Goal: Communication & Community: Share content

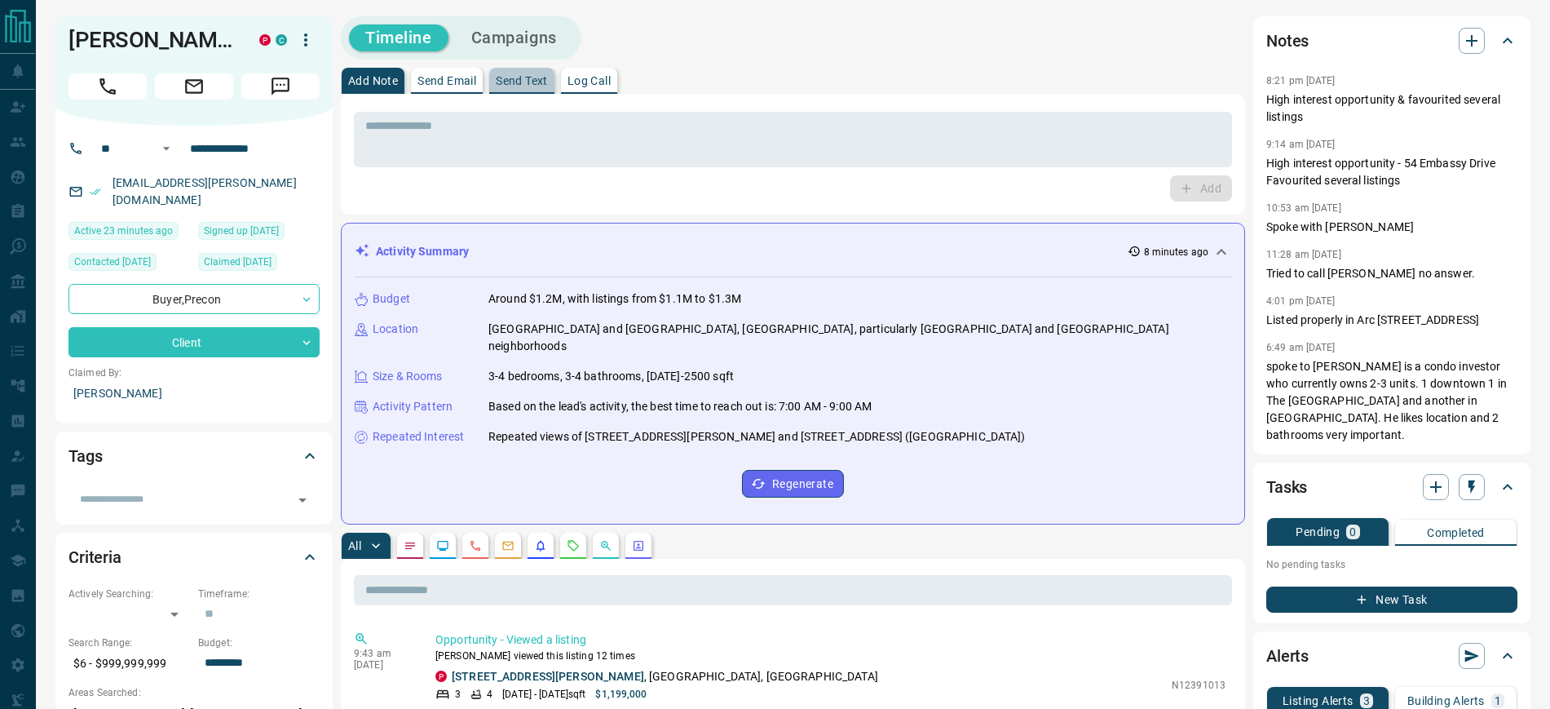
click at [519, 83] on p "Send Text" at bounding box center [522, 80] width 52 height 11
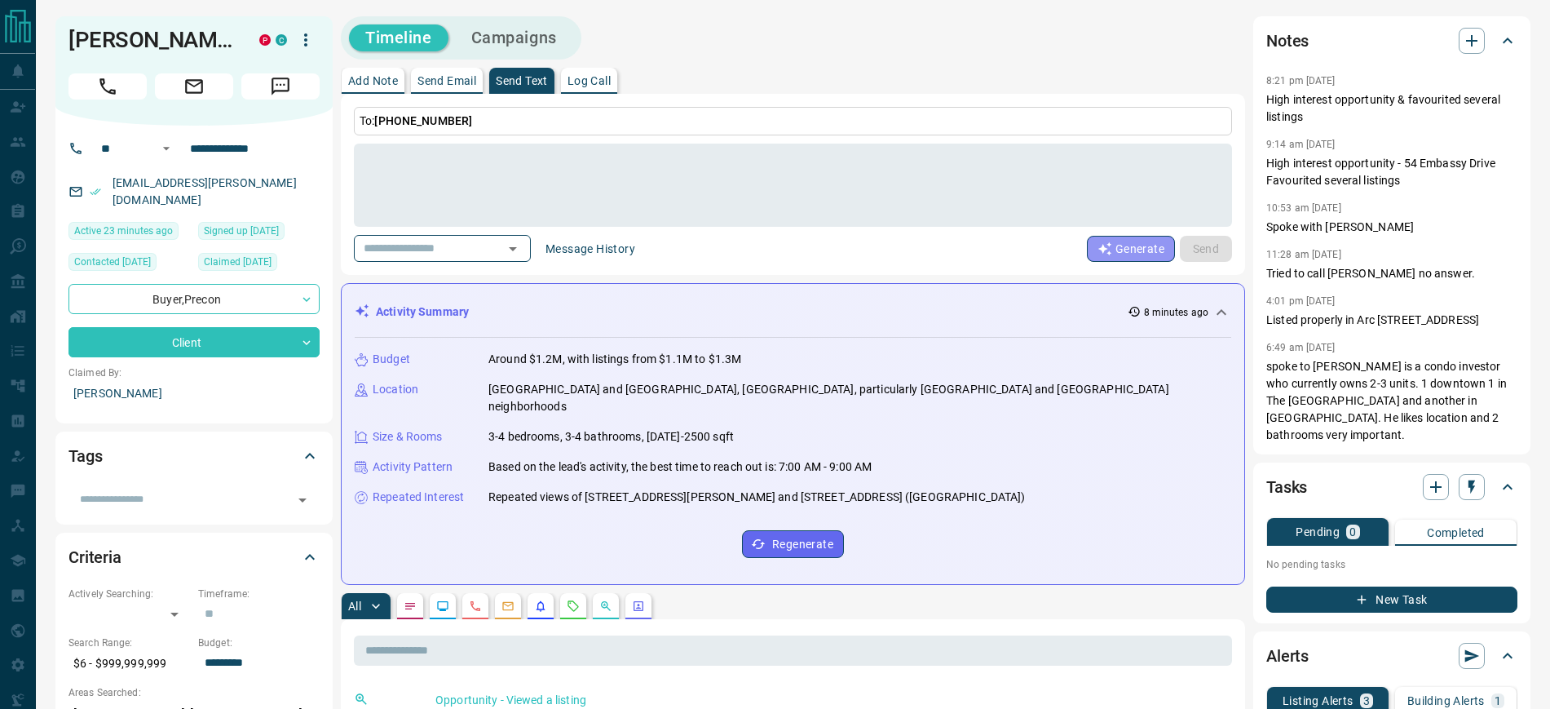
click at [1128, 249] on button "Generate" at bounding box center [1131, 249] width 88 height 26
type textarea "**********"
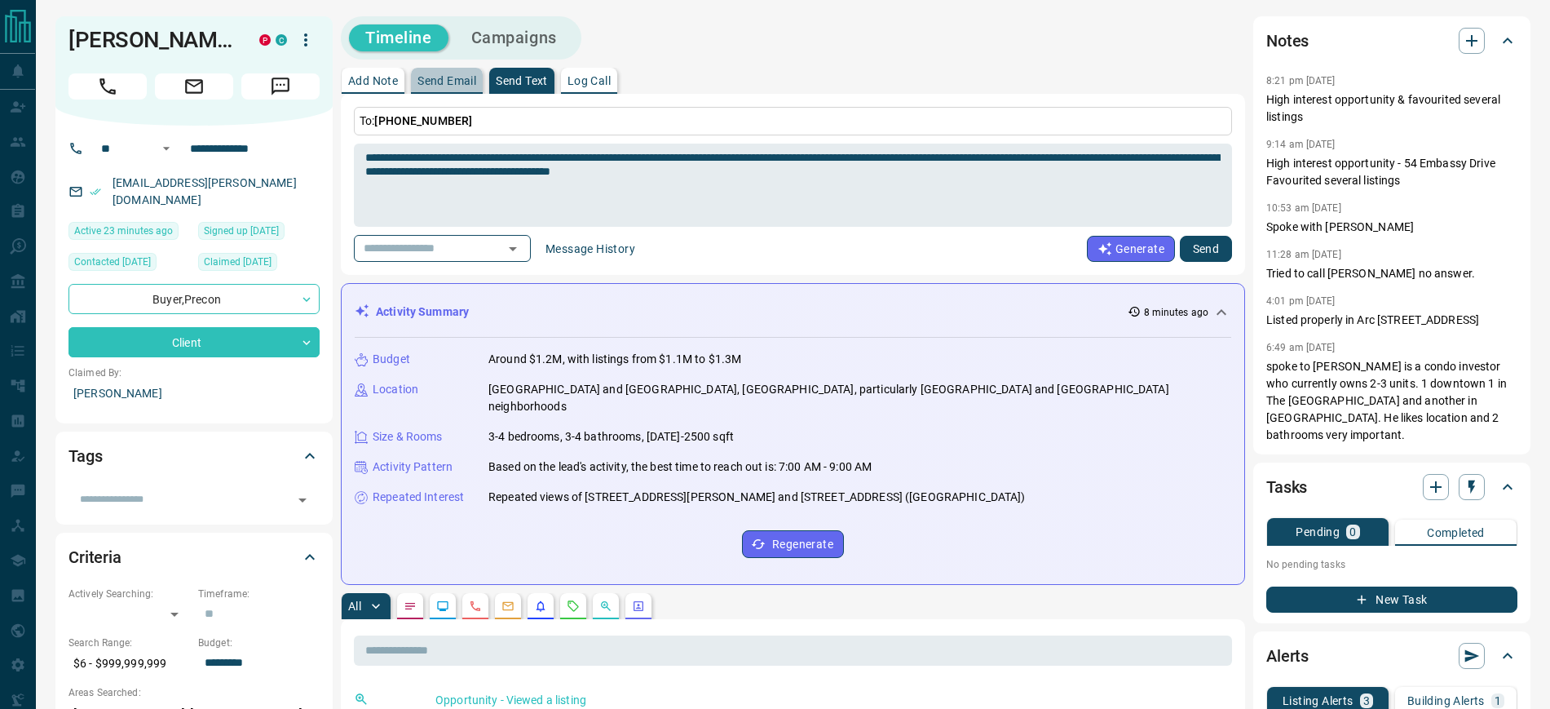
click at [446, 82] on p "Send Email" at bounding box center [446, 80] width 59 height 11
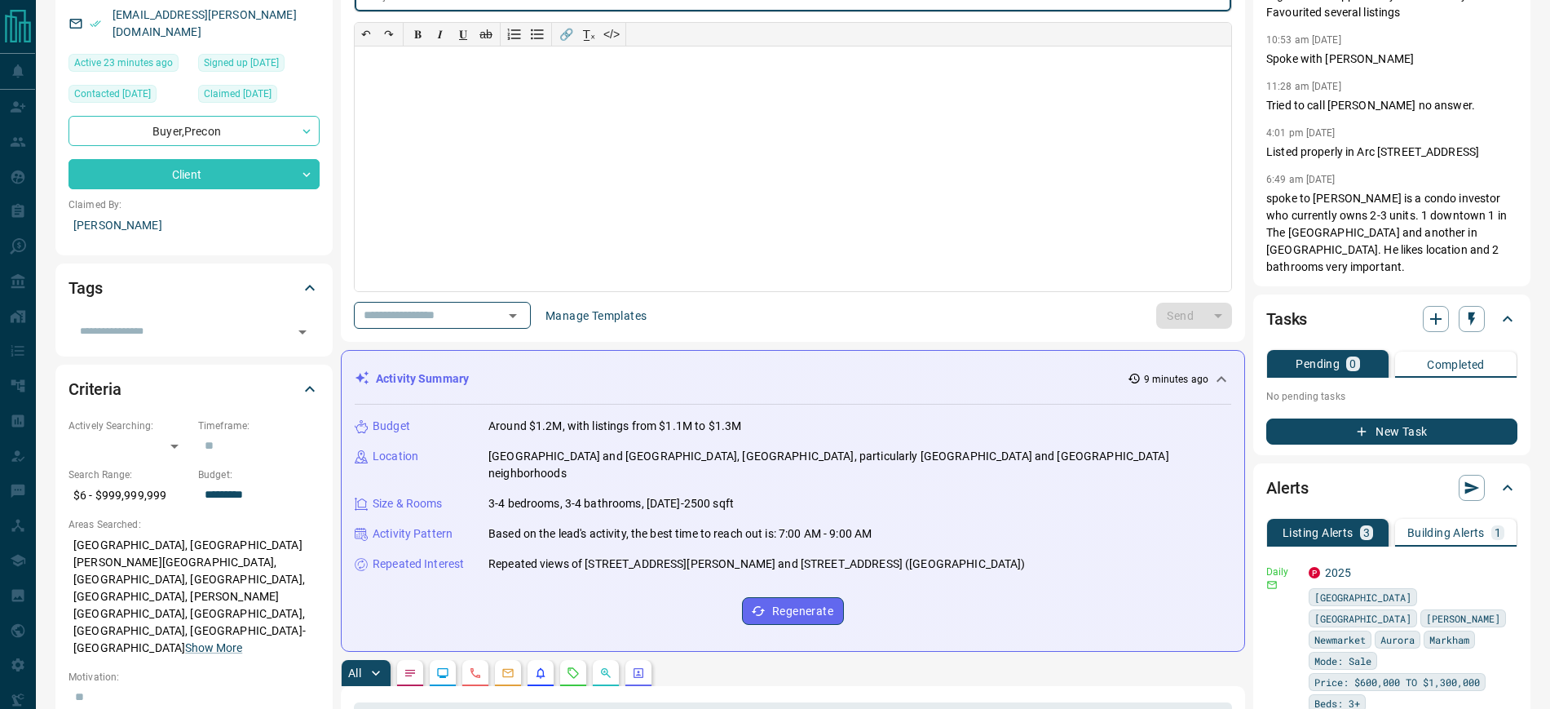
scroll to position [204, 0]
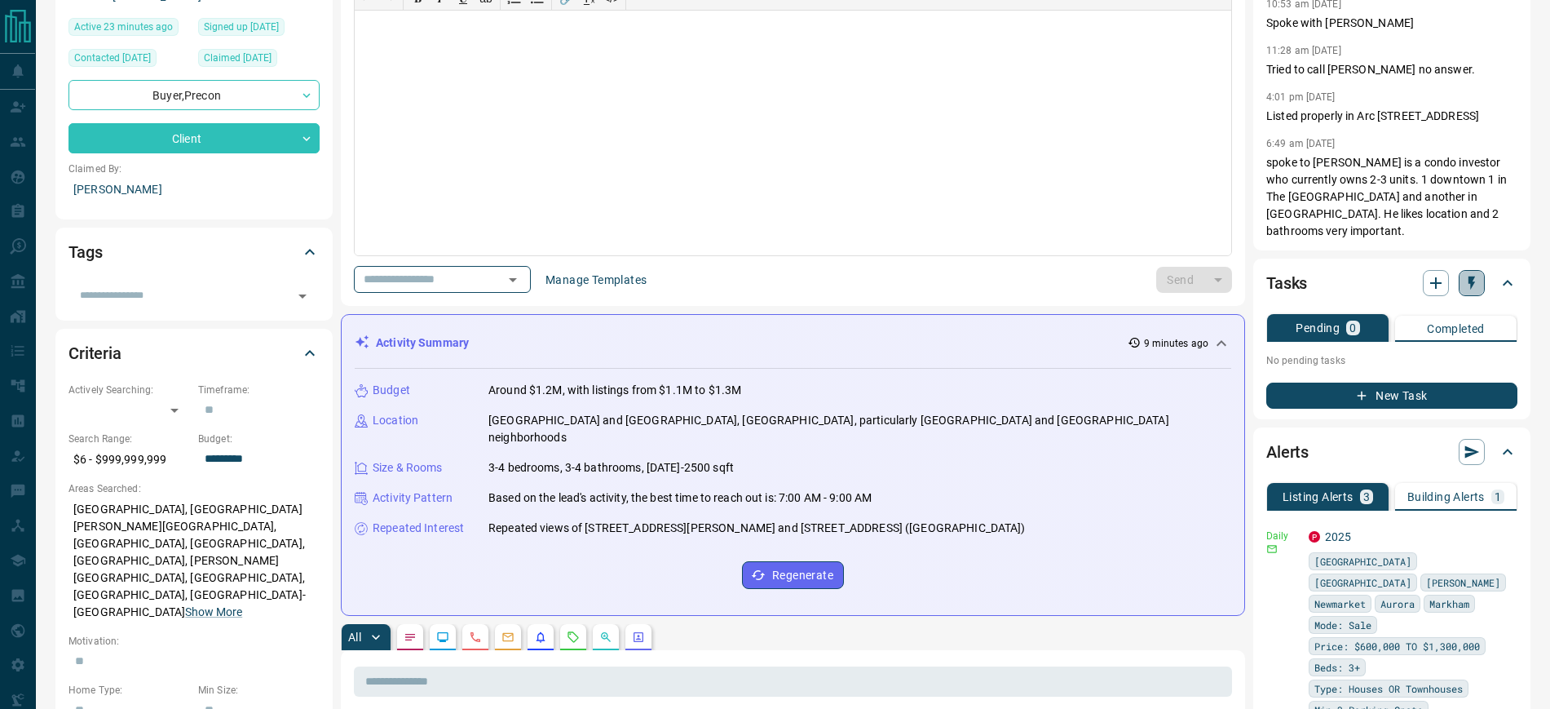
click at [1469, 275] on icon "button" at bounding box center [1472, 283] width 16 height 16
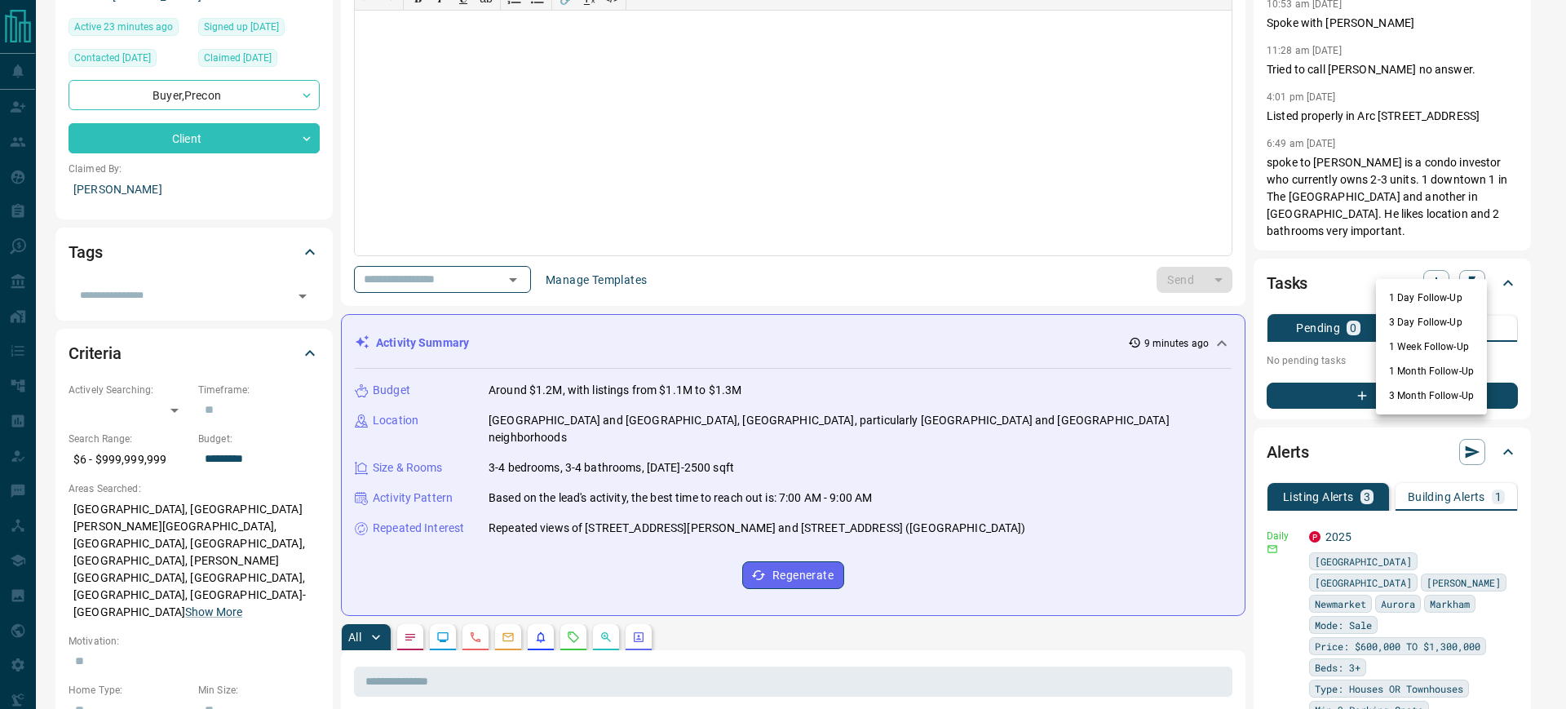
click at [1433, 256] on div at bounding box center [783, 354] width 1566 height 709
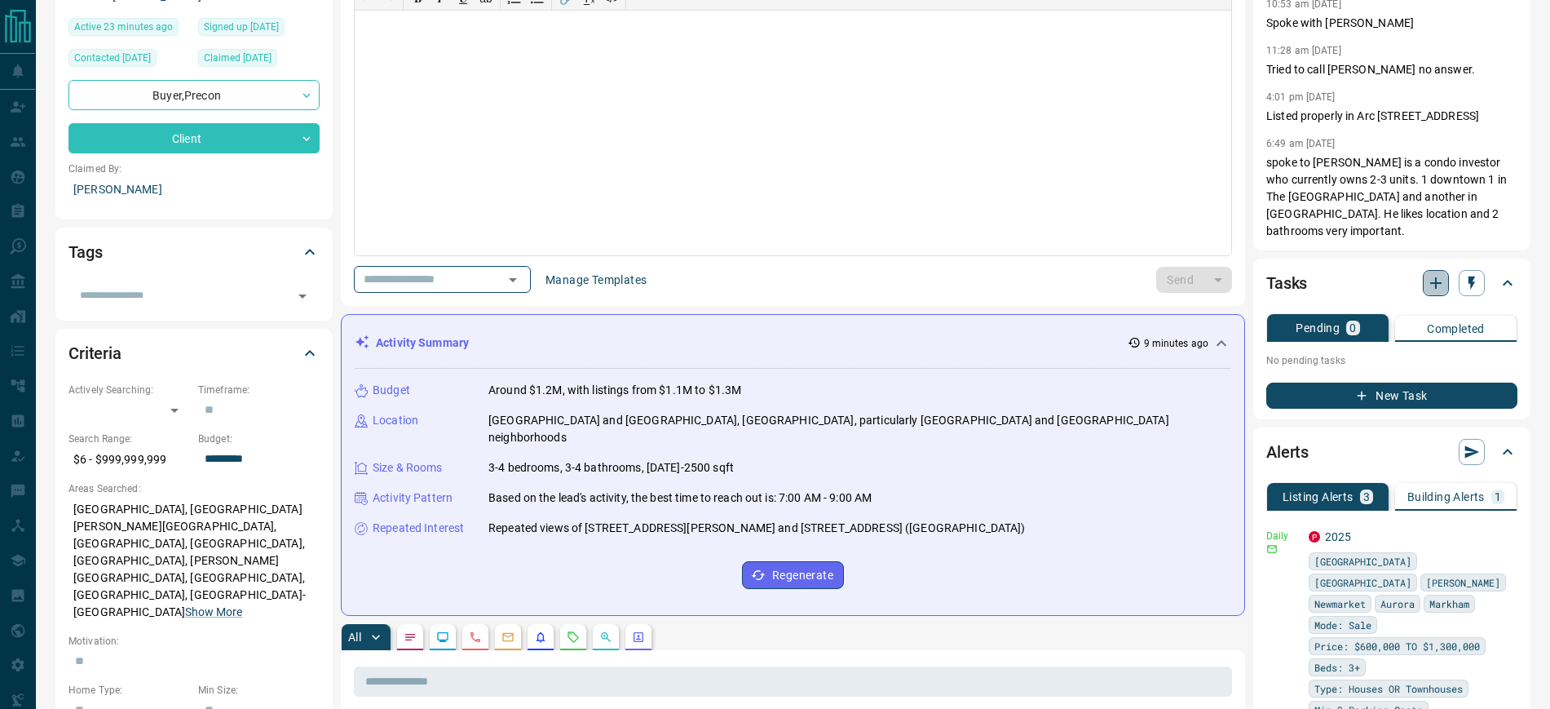
click at [1433, 273] on icon "button" at bounding box center [1436, 283] width 20 height 20
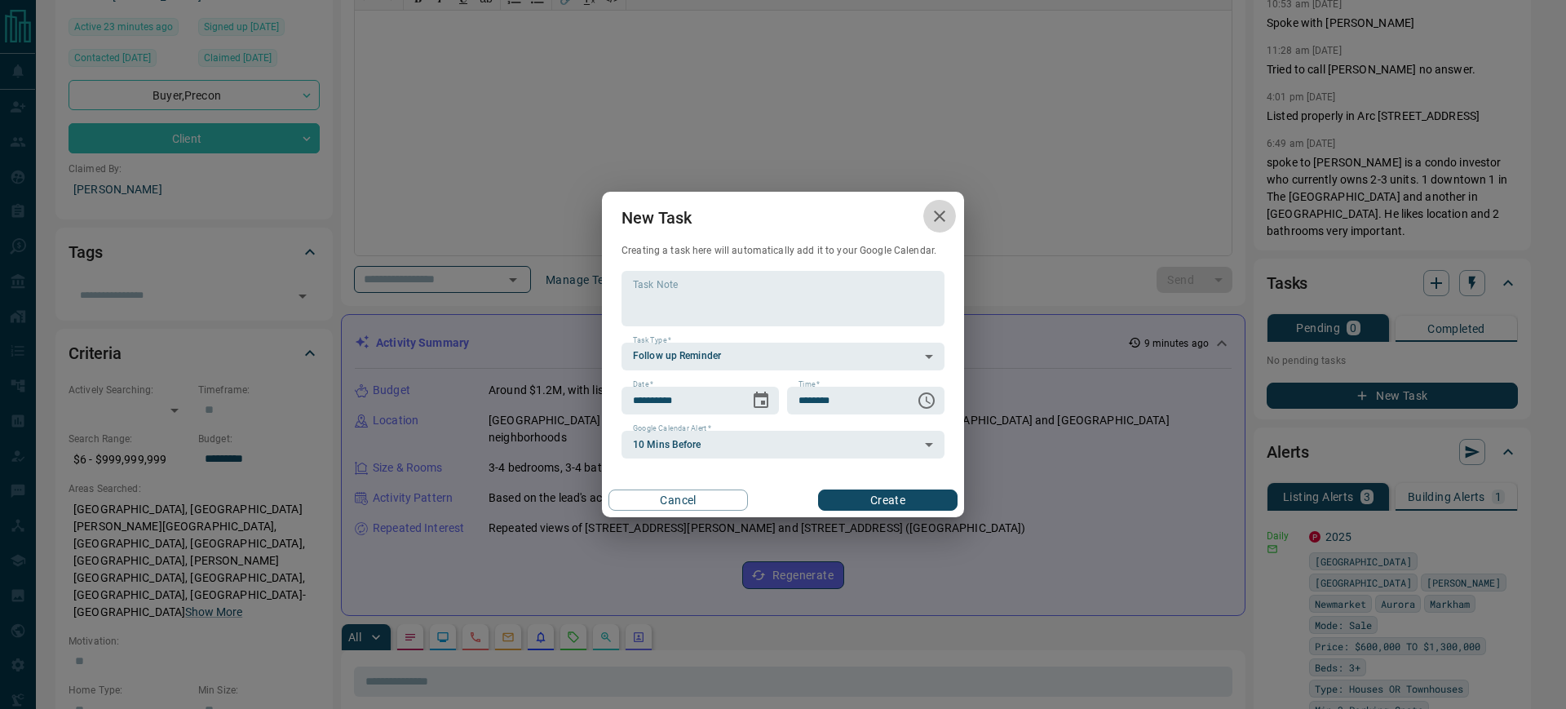
click at [931, 212] on icon "button" at bounding box center [940, 216] width 20 height 20
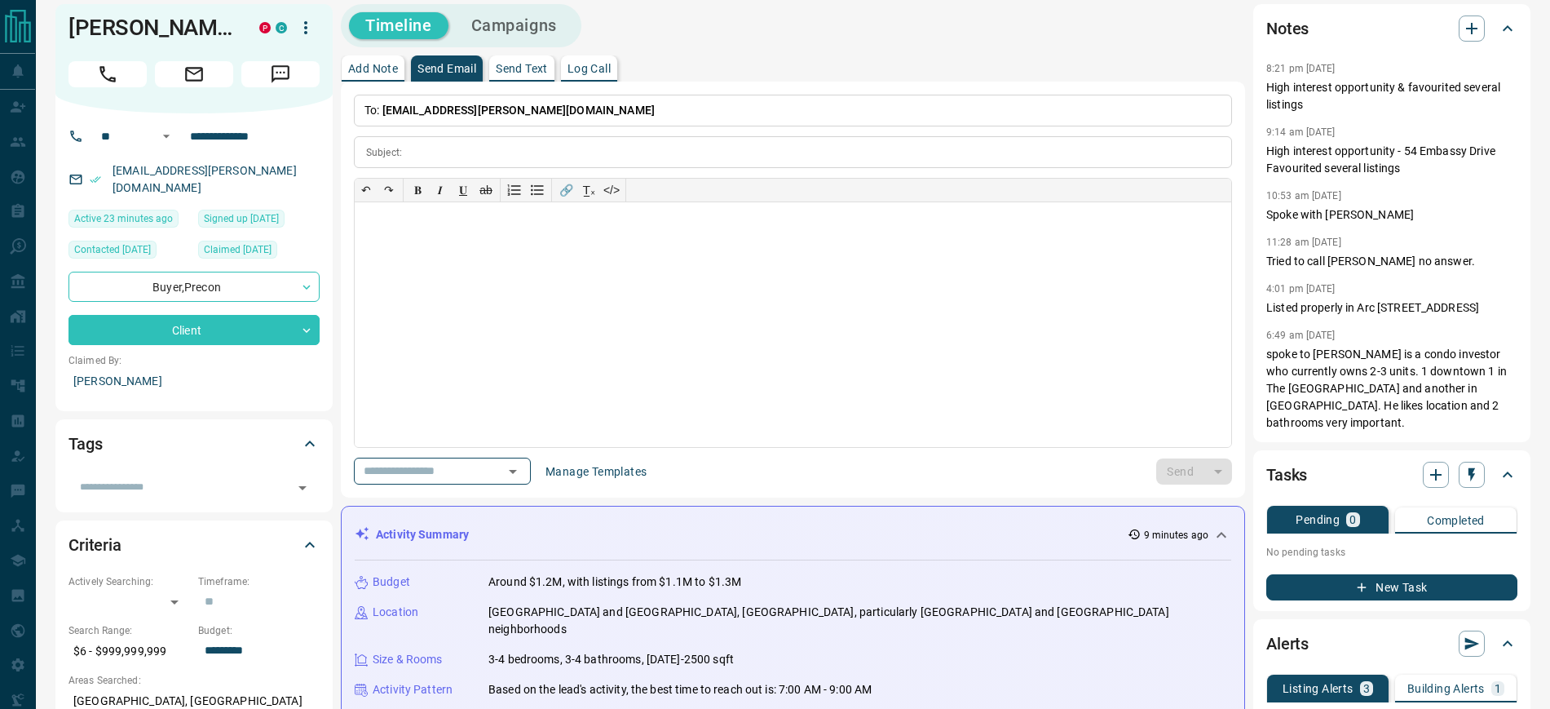
scroll to position [0, 0]
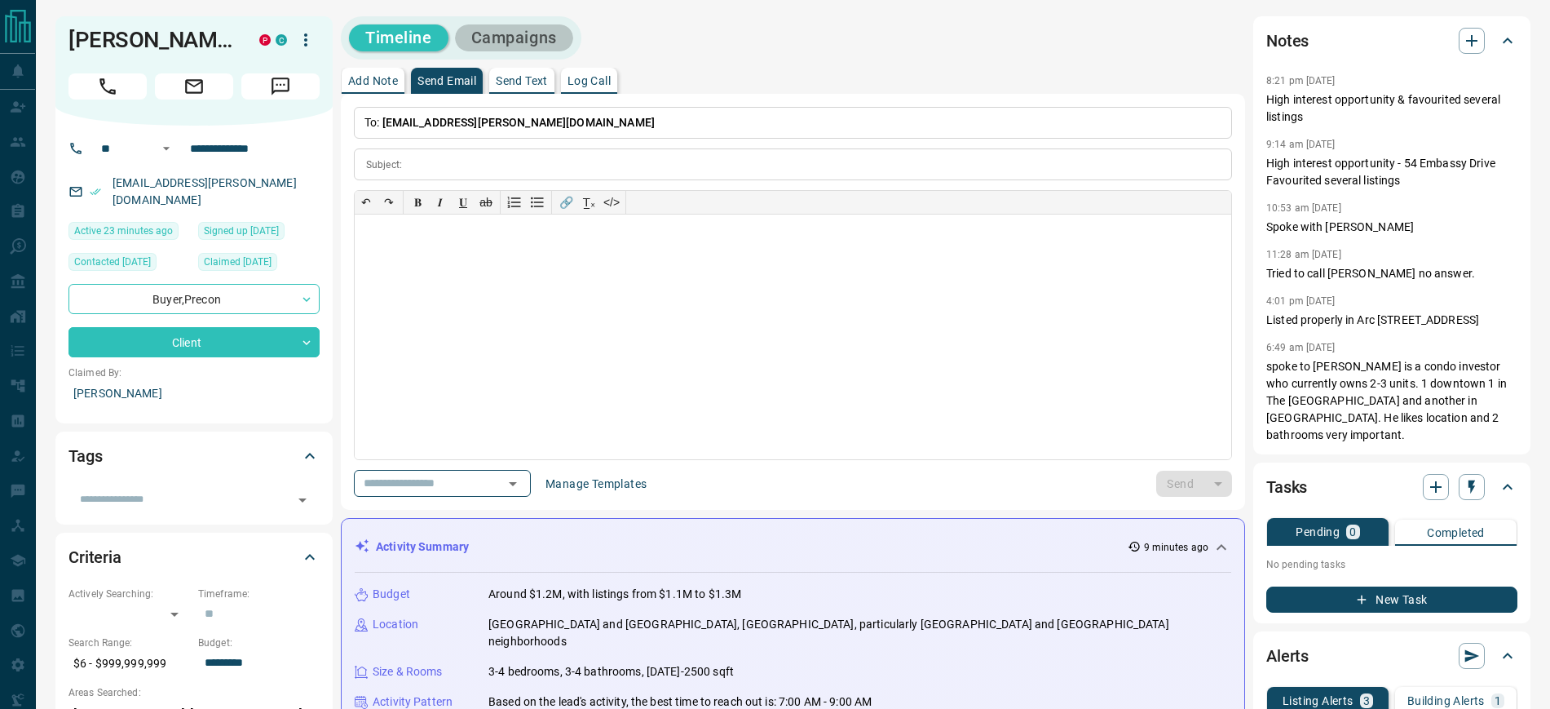
click at [534, 32] on button "Campaigns" at bounding box center [514, 37] width 118 height 27
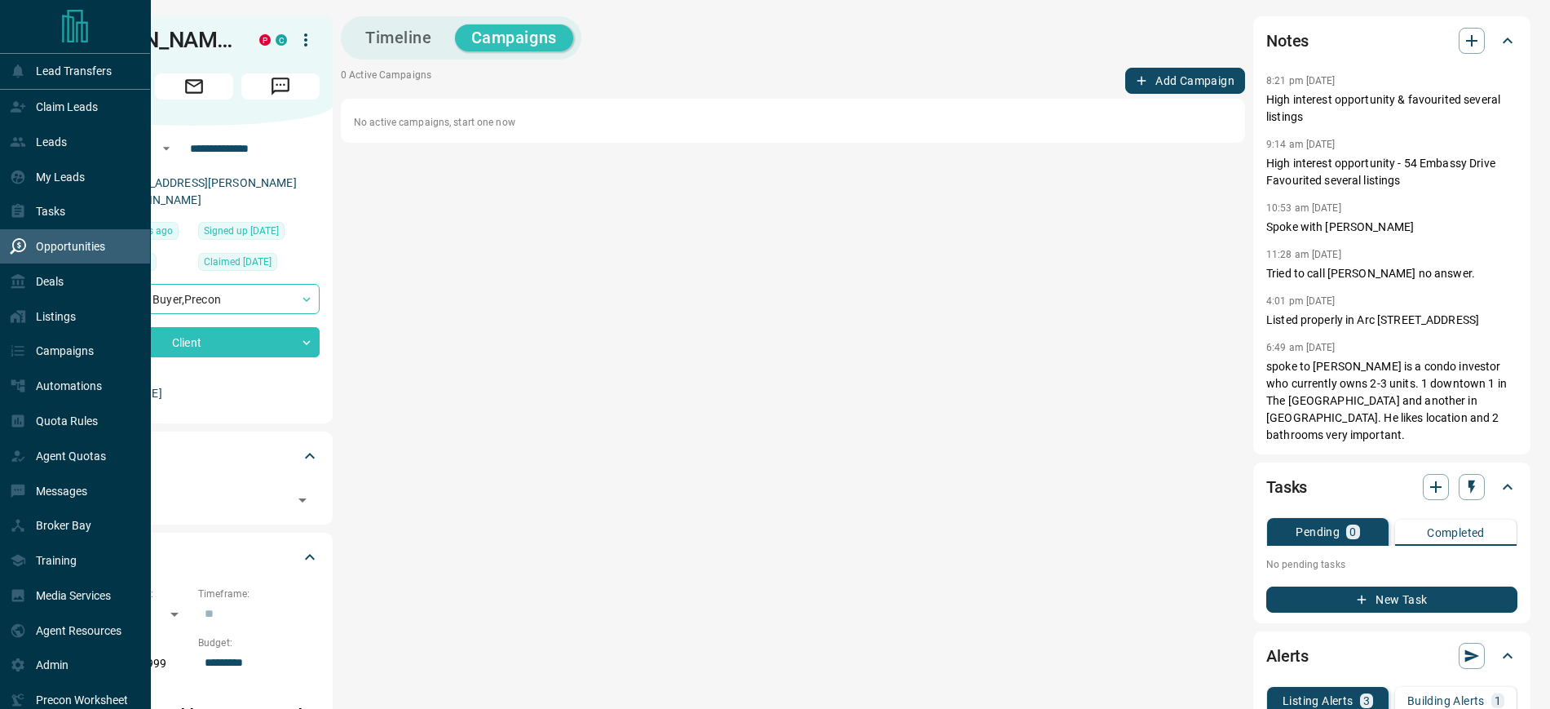
click at [75, 250] on p "Opportunities" at bounding box center [70, 246] width 69 height 13
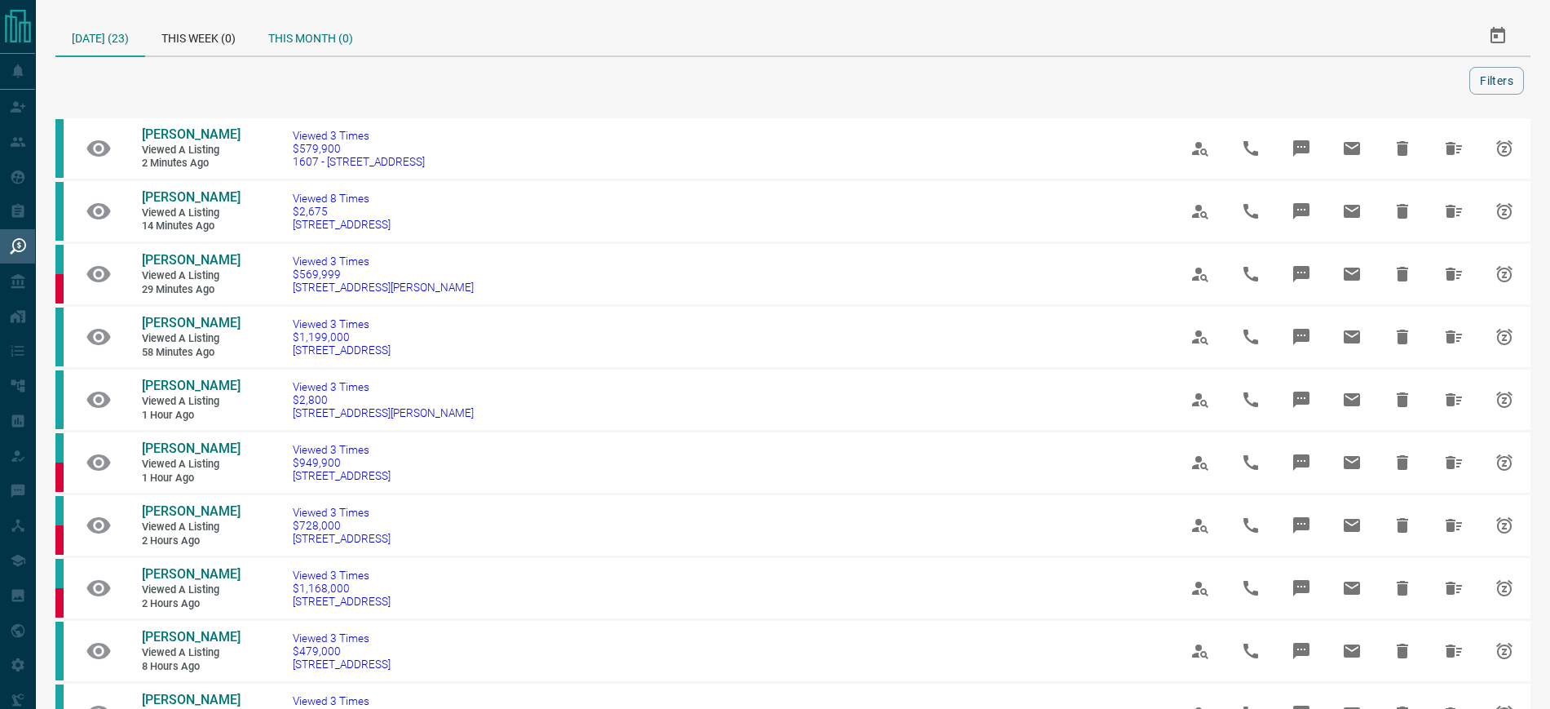
click at [303, 42] on div "This Month (0)" at bounding box center [310, 35] width 117 height 39
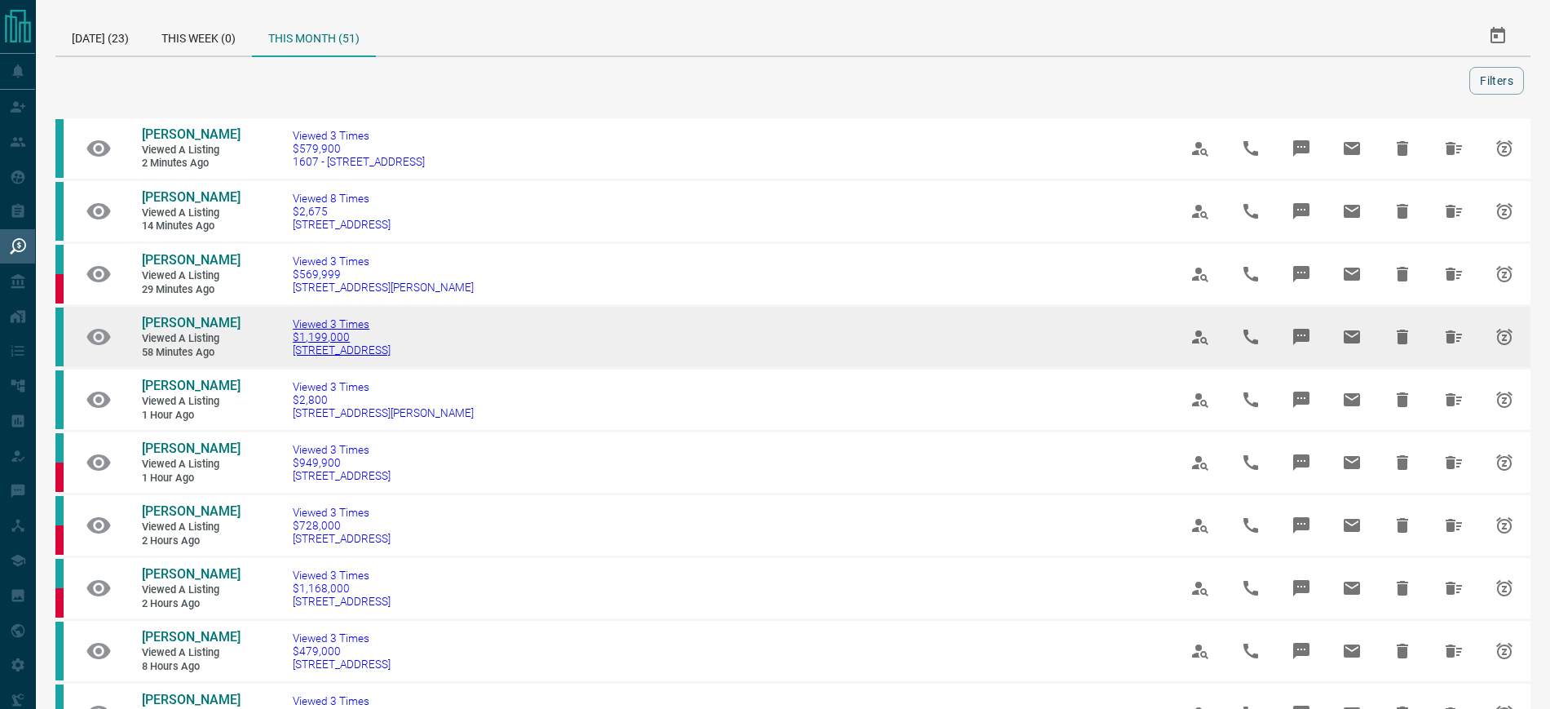
click at [369, 356] on span "[STREET_ADDRESS]" at bounding box center [342, 349] width 98 height 13
